Goal: Find specific page/section: Find specific page/section

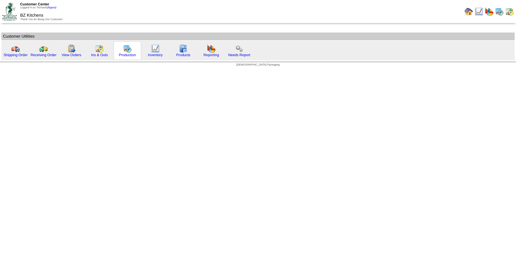
click at [133, 52] on div "Production" at bounding box center [127, 50] width 27 height 19
click at [128, 48] on img at bounding box center [127, 48] width 9 height 9
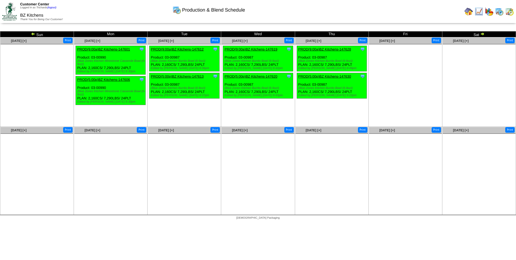
click at [466, 13] on img at bounding box center [468, 11] width 9 height 9
